Goal: Information Seeking & Learning: Learn about a topic

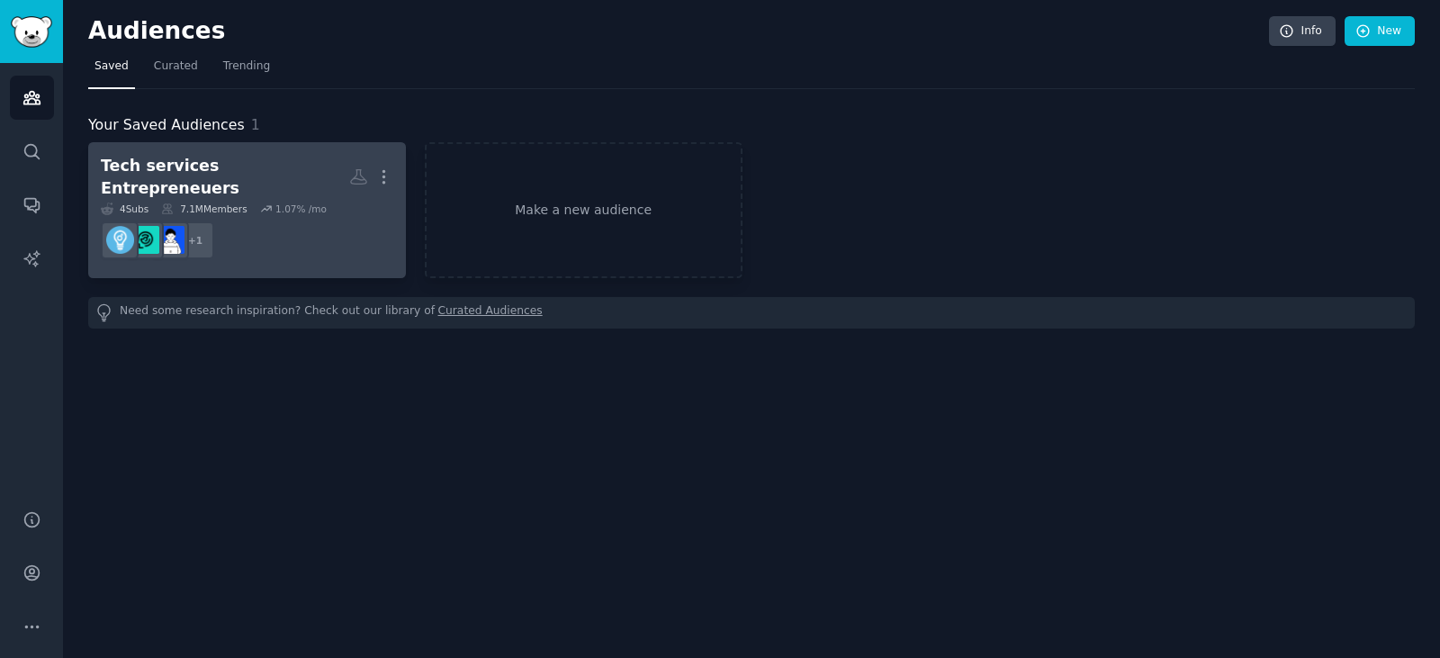
click at [232, 187] on div "Tech services Entrepreneuers More 4 Sub s 7.1M Members 1.07 % /mo + 1" at bounding box center [247, 210] width 293 height 111
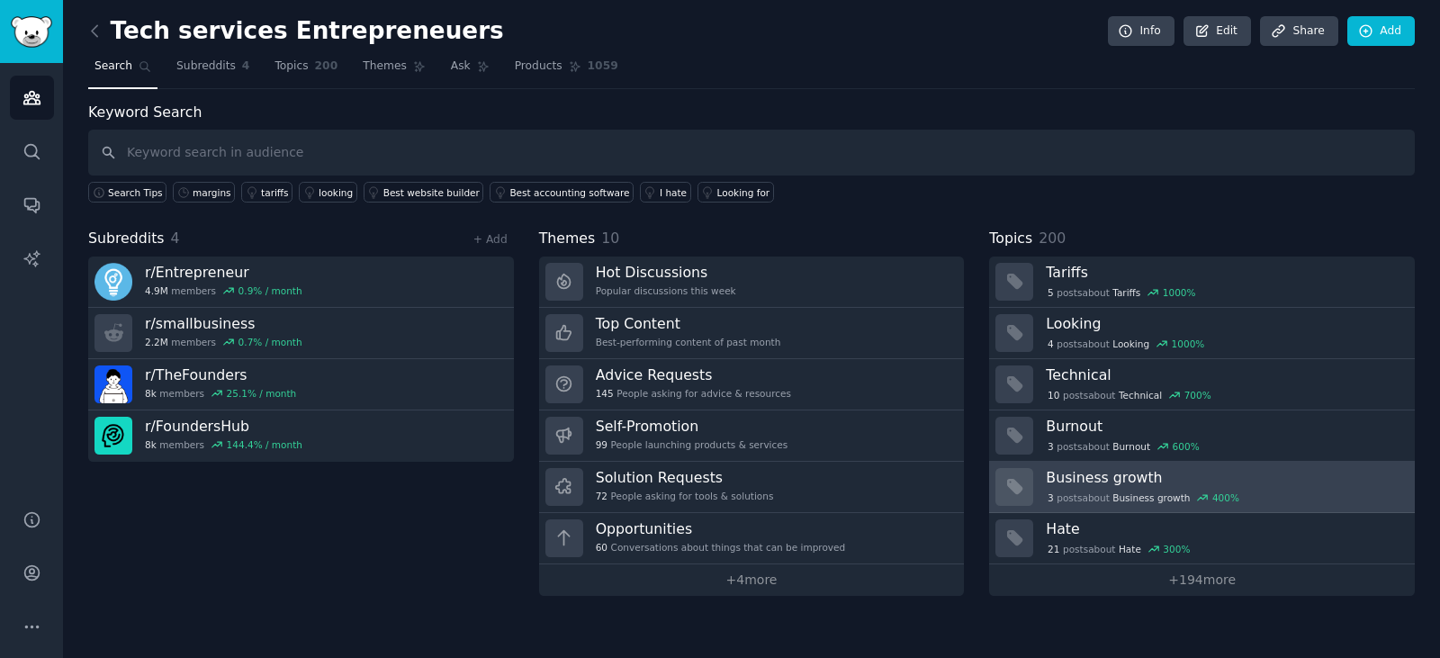
click at [1127, 484] on h3 "Business growth" at bounding box center [1224, 477] width 356 height 19
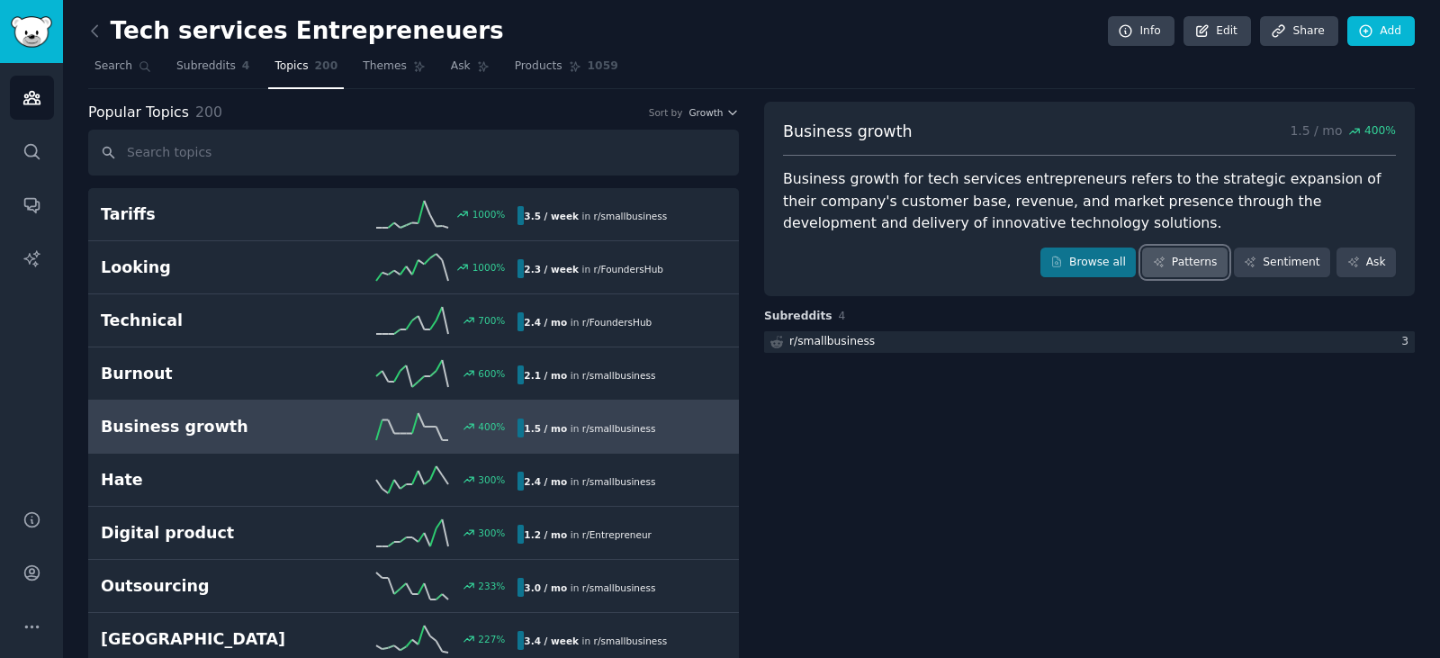
click at [1195, 254] on link "Patterns" at bounding box center [1184, 263] width 85 height 31
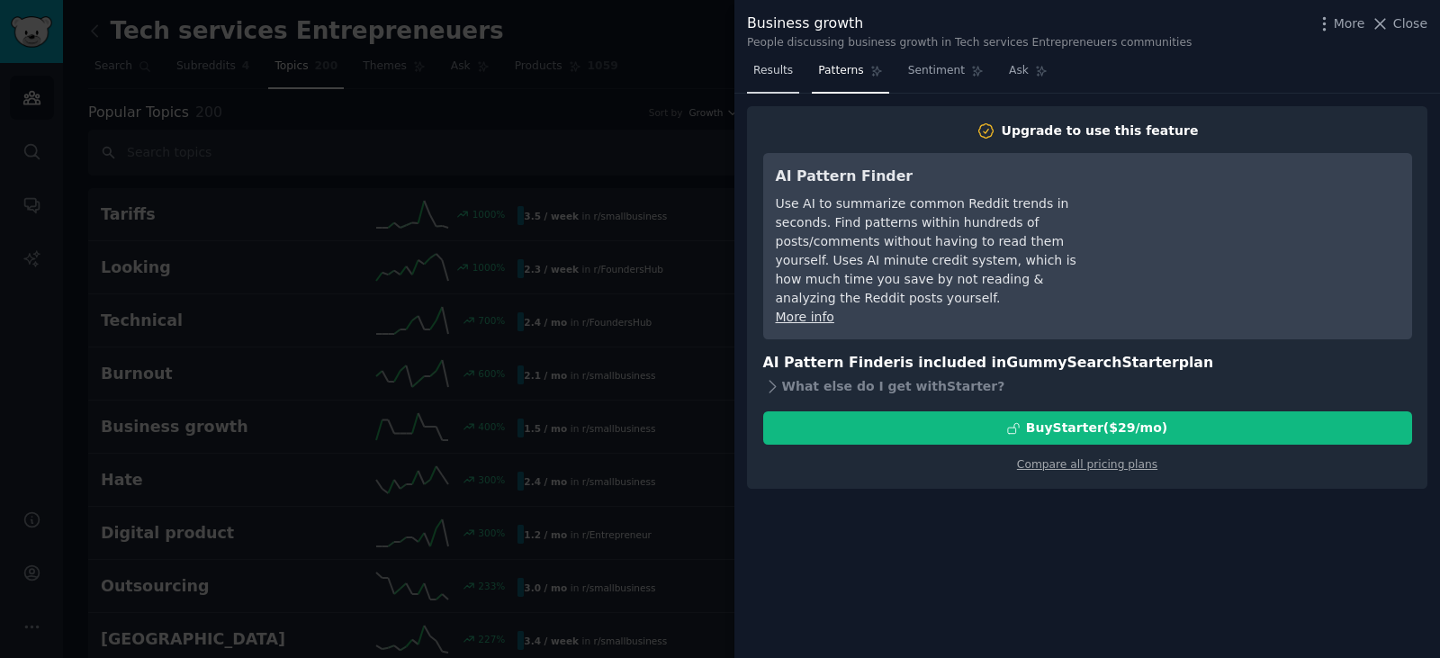
click at [767, 75] on span "Results" at bounding box center [773, 71] width 40 height 16
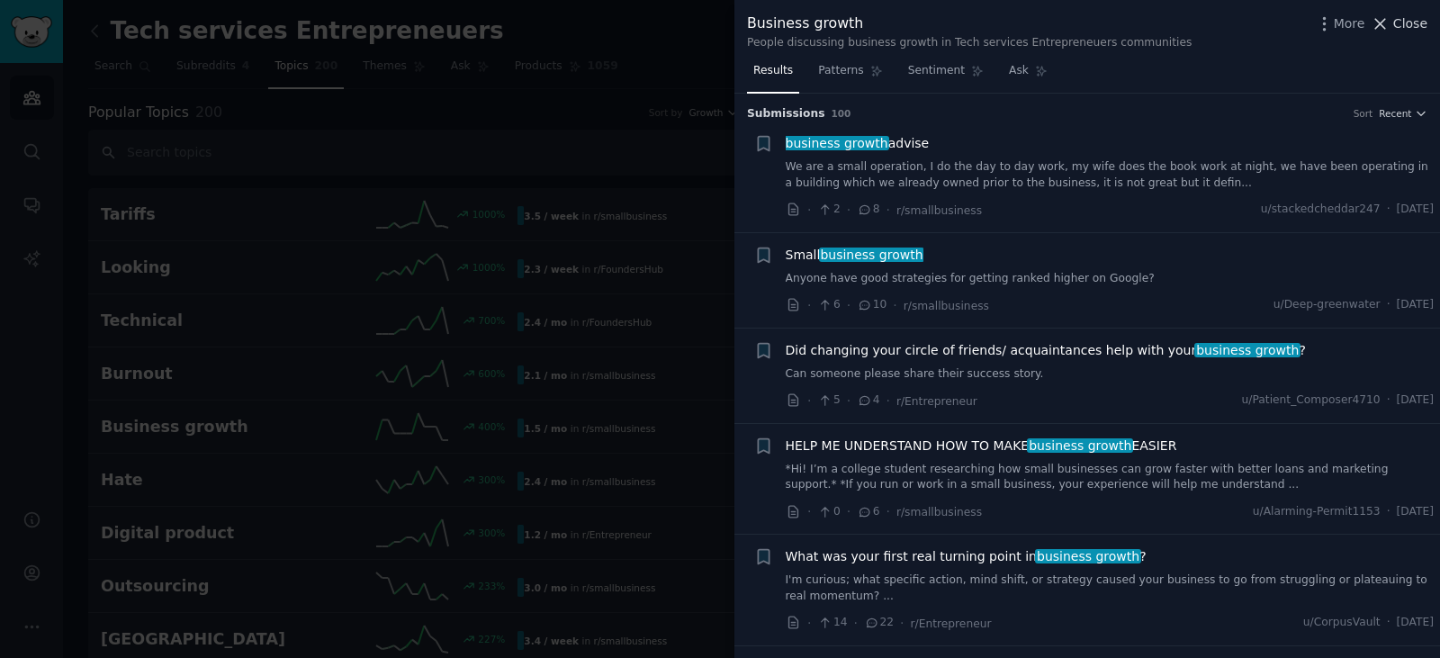
click at [1405, 20] on span "Close" at bounding box center [1410, 23] width 34 height 19
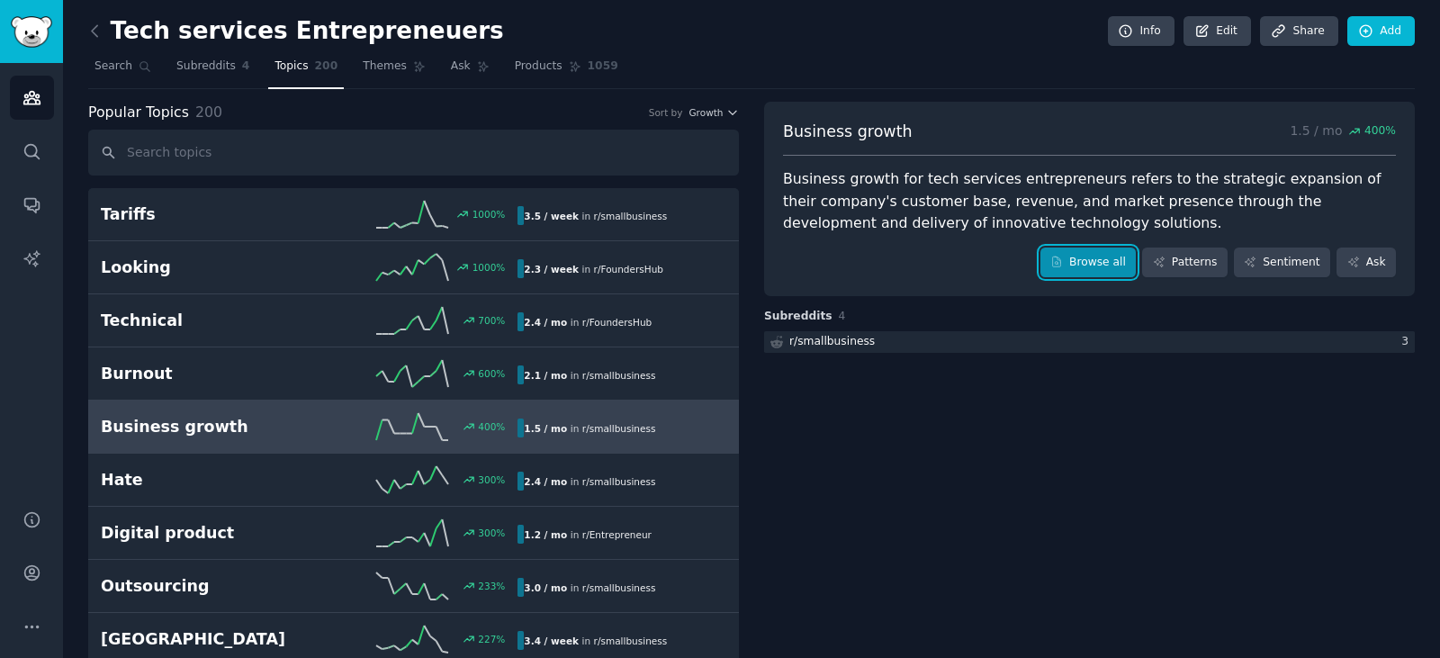
click at [1126, 257] on link "Browse all" at bounding box center [1088, 263] width 96 height 31
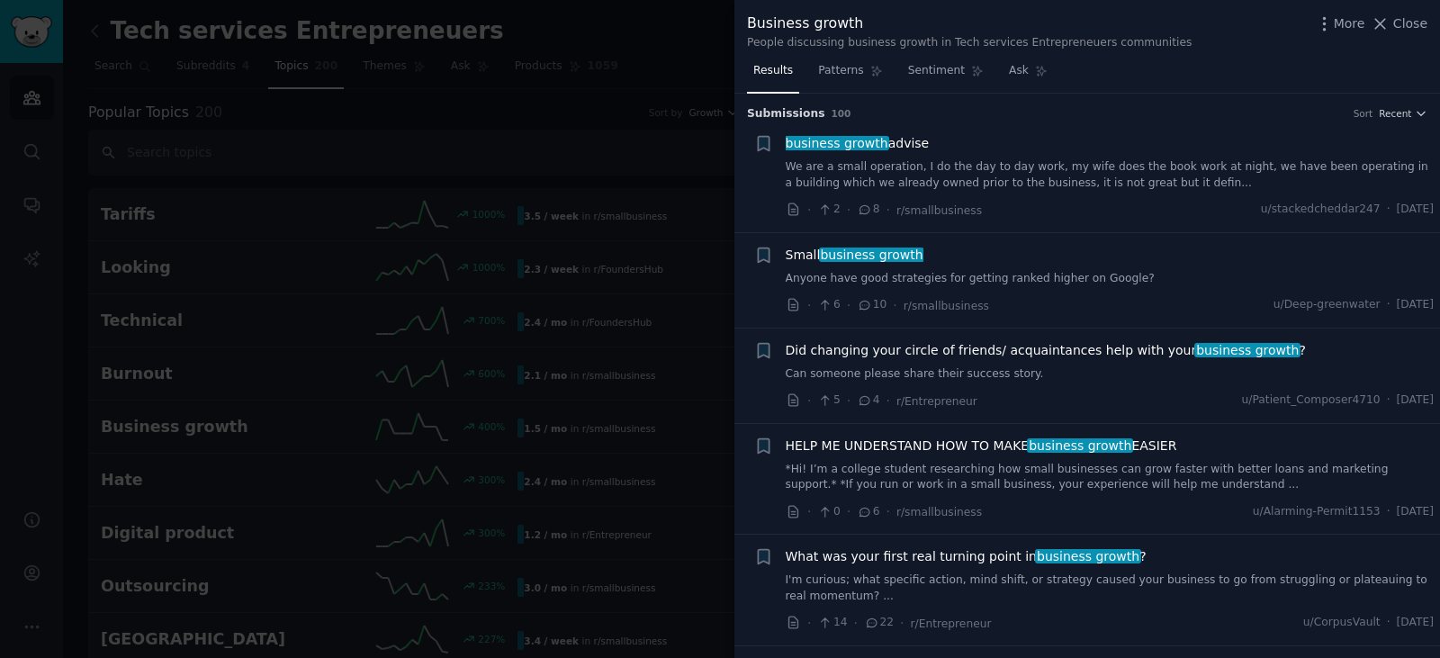
click at [1030, 582] on link "I'm curious; what specific action, mind shift, or strategy caused your business…" at bounding box center [1110, 588] width 649 height 32
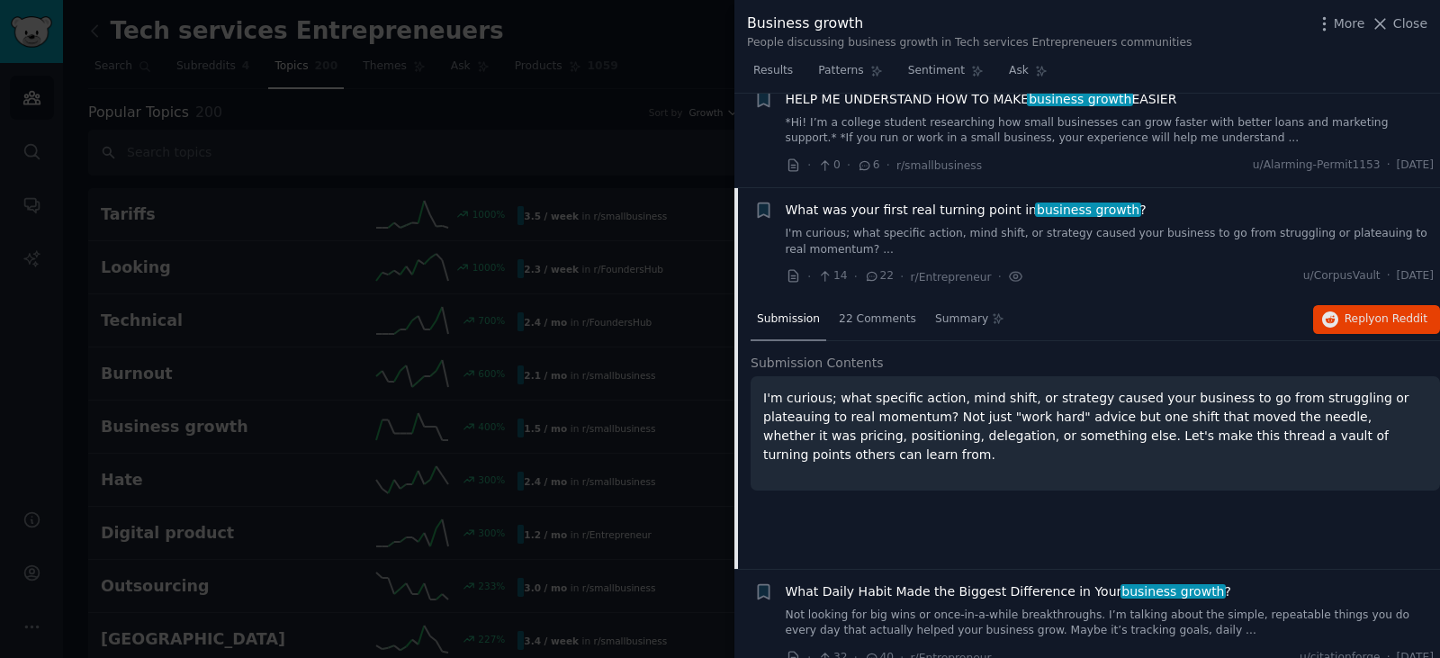
scroll to position [442, 0]
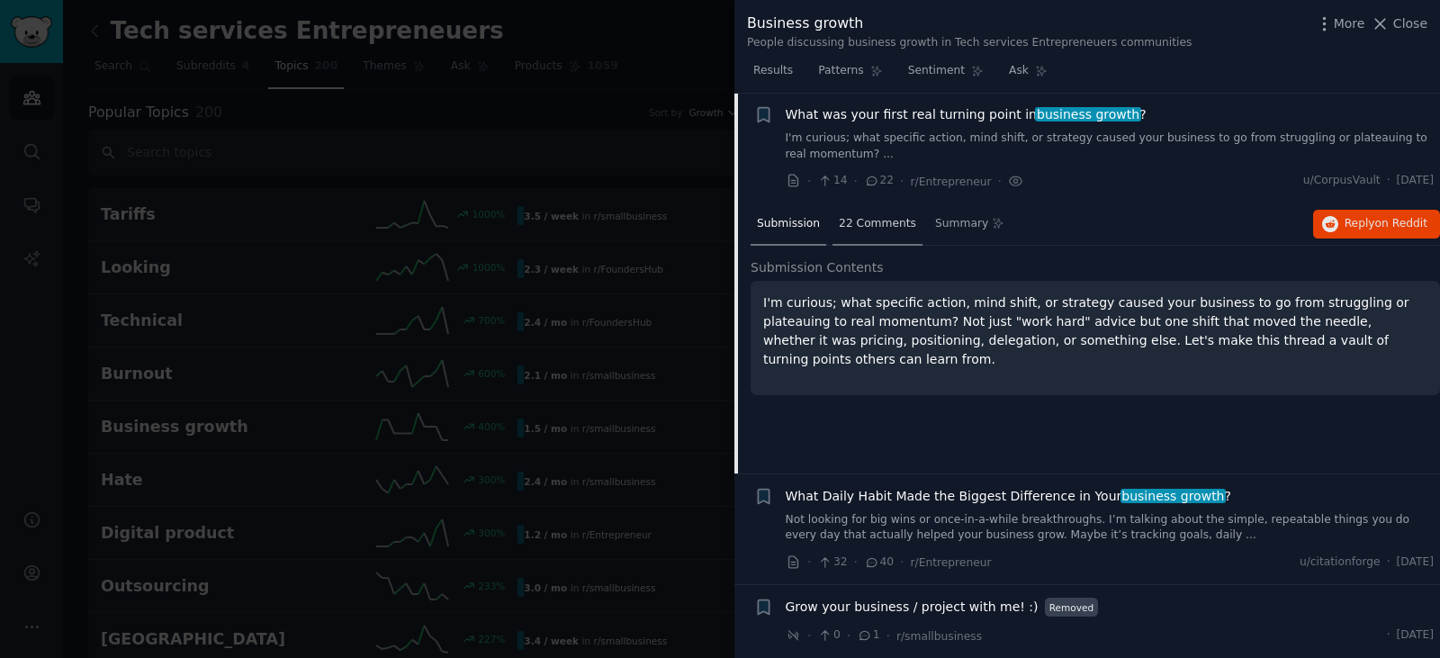
click at [872, 229] on span "22 Comments" at bounding box center [877, 224] width 77 height 16
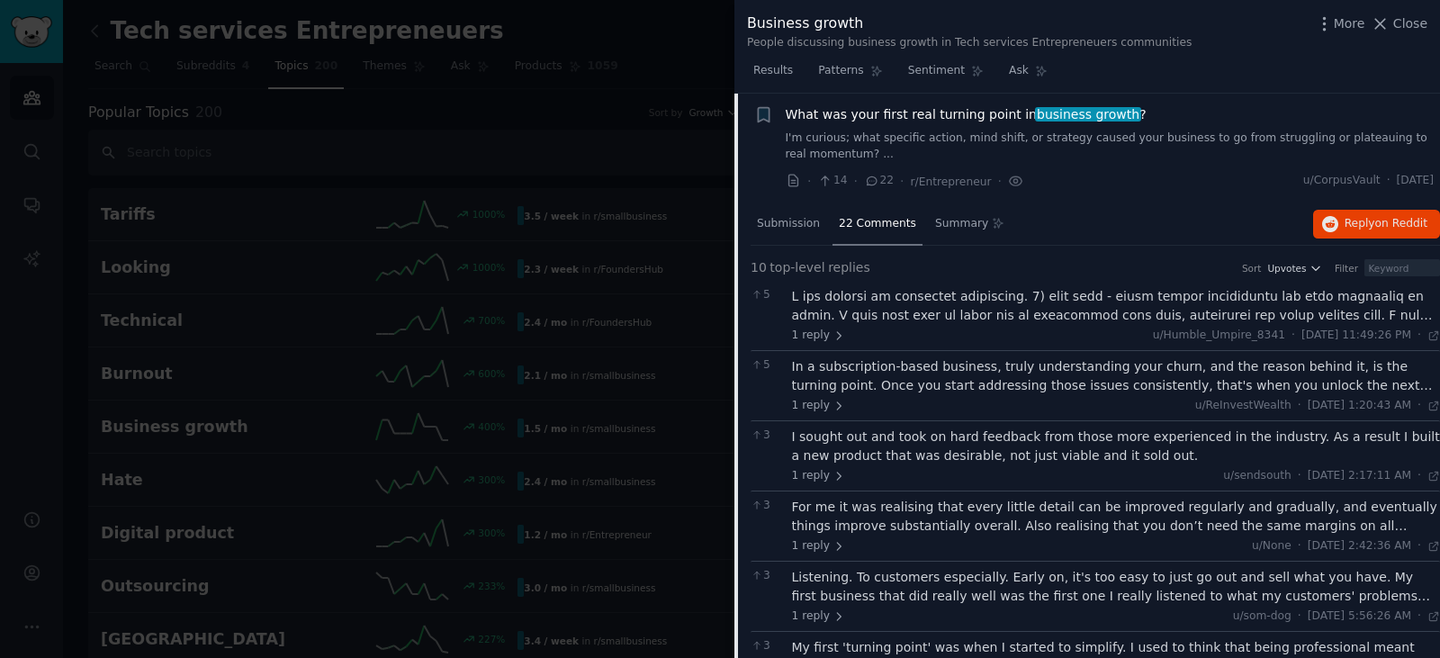
scroll to position [936, 0]
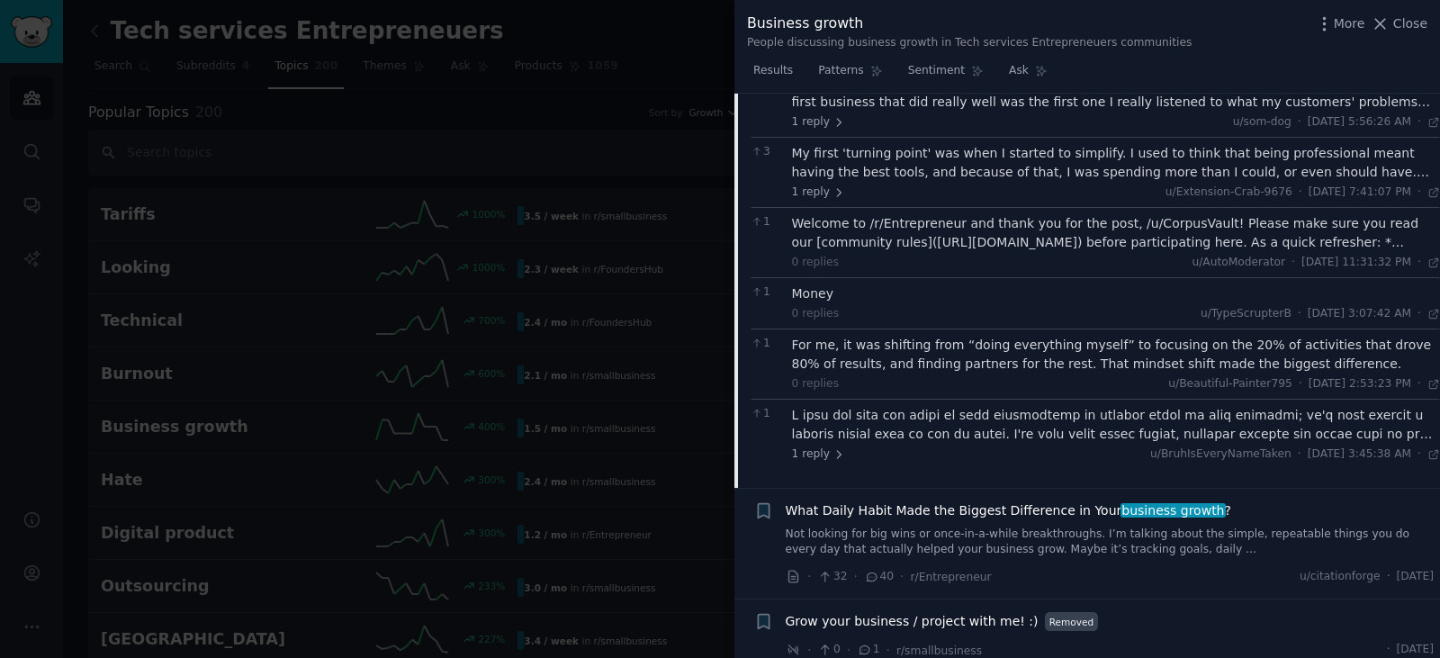
click at [1074, 514] on span "What Daily Habit Made the Biggest Difference in Your business growth ?" at bounding box center [1009, 510] width 446 height 19
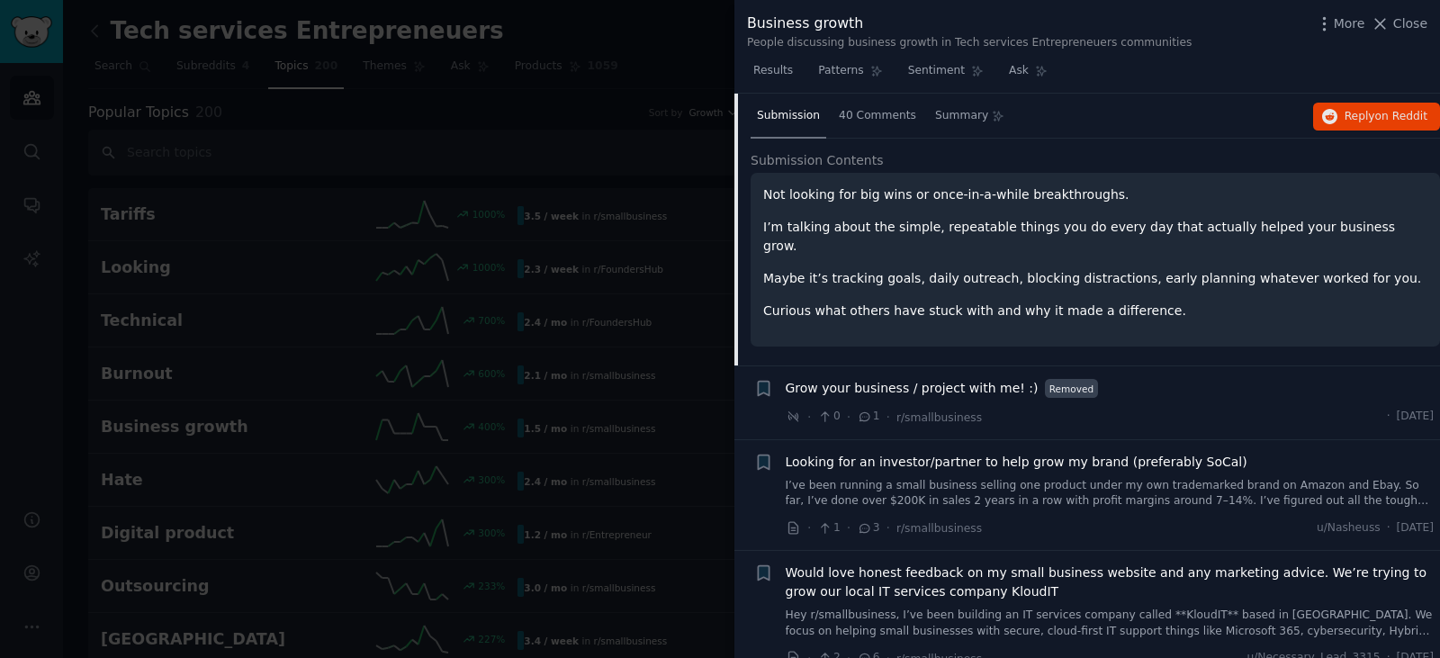
scroll to position [553, 0]
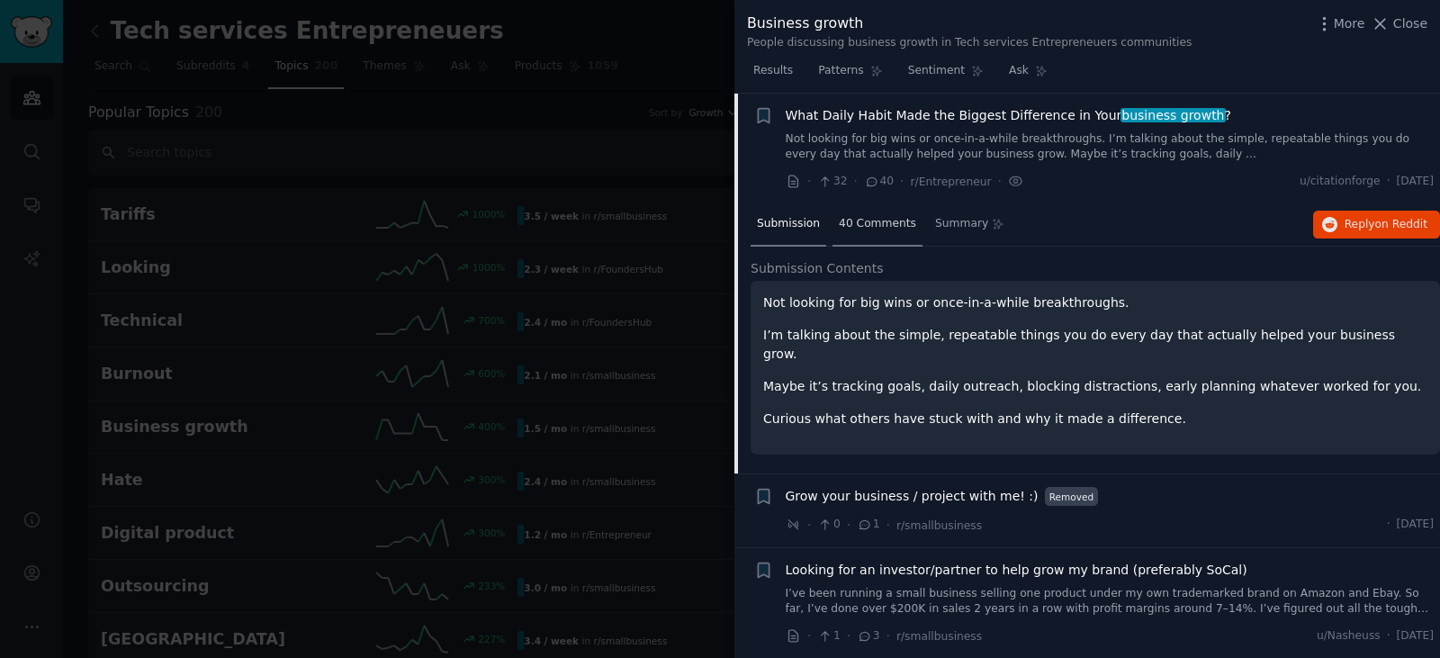
click at [882, 241] on div "40 Comments" at bounding box center [878, 224] width 90 height 43
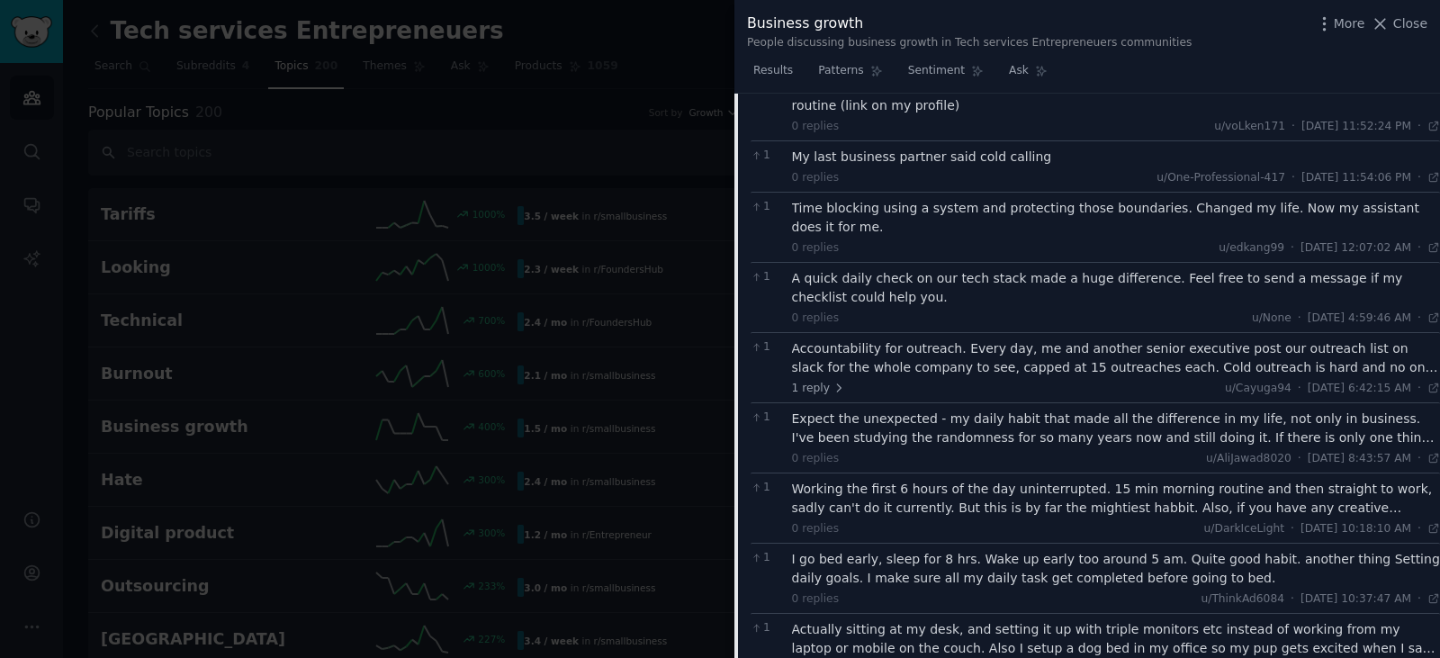
scroll to position [1761, 0]
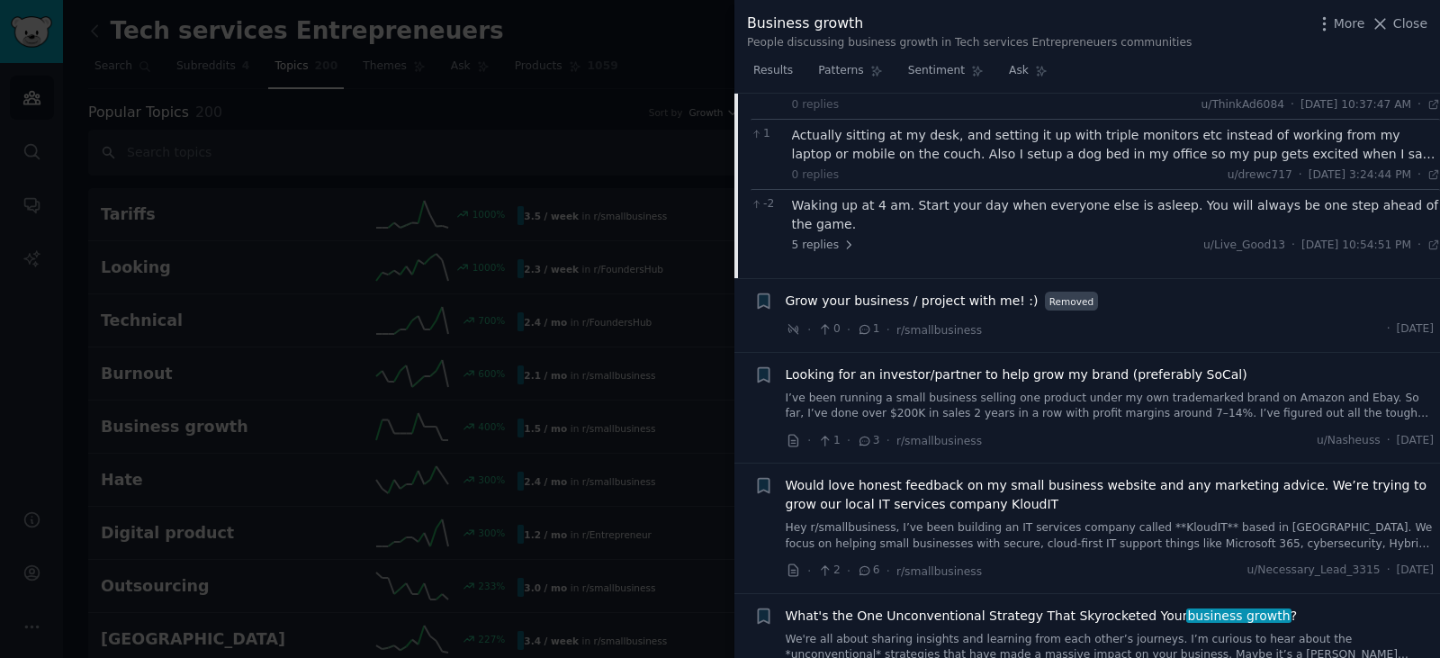
click at [1018, 476] on span "Would love honest feedback on my small business website and any marketing advic…" at bounding box center [1110, 495] width 649 height 38
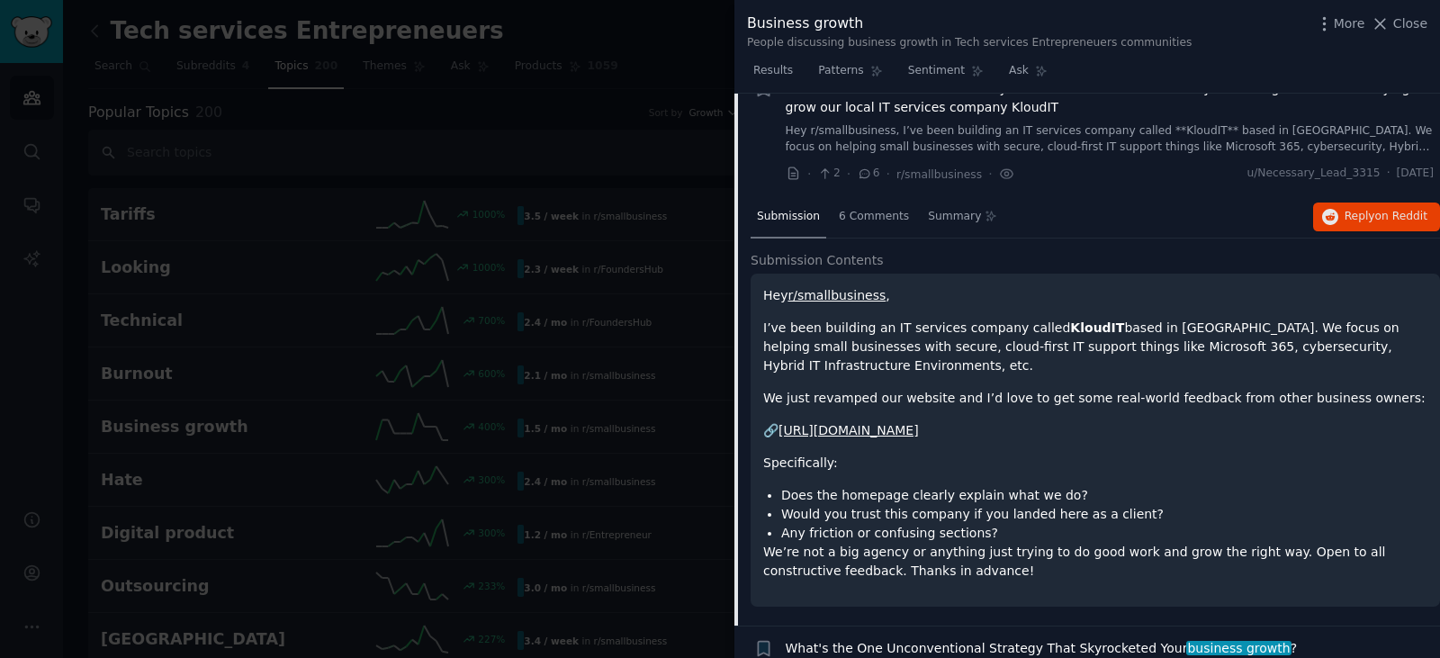
scroll to position [849, 0]
